Goal: Register for event/course

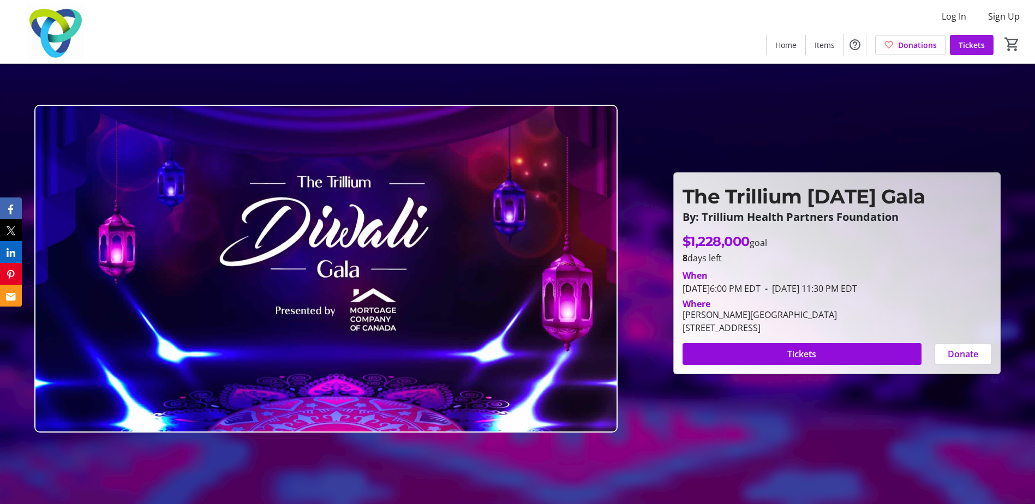
click at [969, 44] on span "Tickets" at bounding box center [972, 44] width 26 height 11
